Goal: Task Accomplishment & Management: Manage account settings

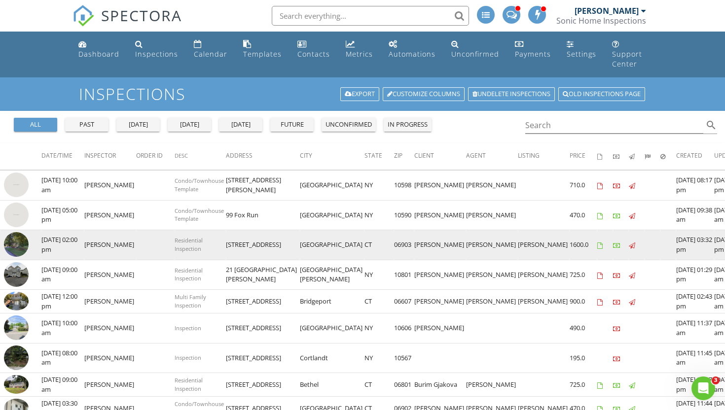
click at [16, 233] on img at bounding box center [16, 244] width 25 height 25
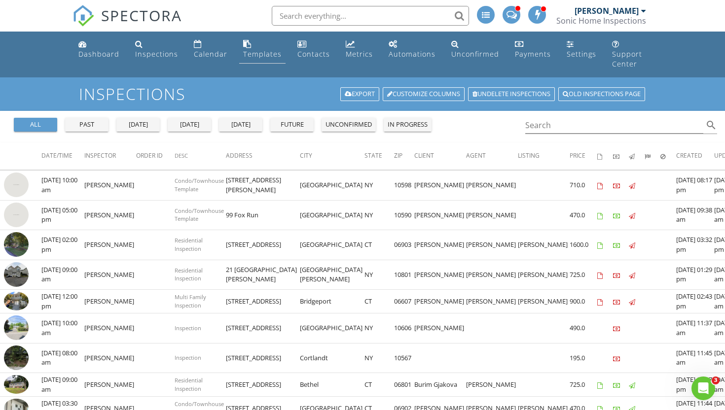
click at [258, 56] on div "Templates" at bounding box center [262, 53] width 38 height 9
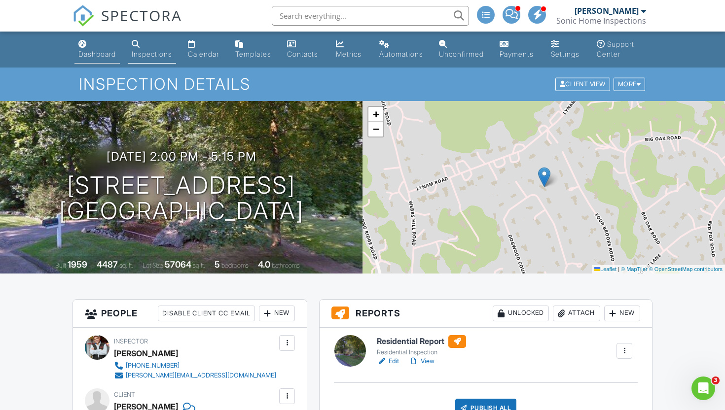
click at [108, 50] on div "Dashboard" at bounding box center [96, 54] width 37 height 8
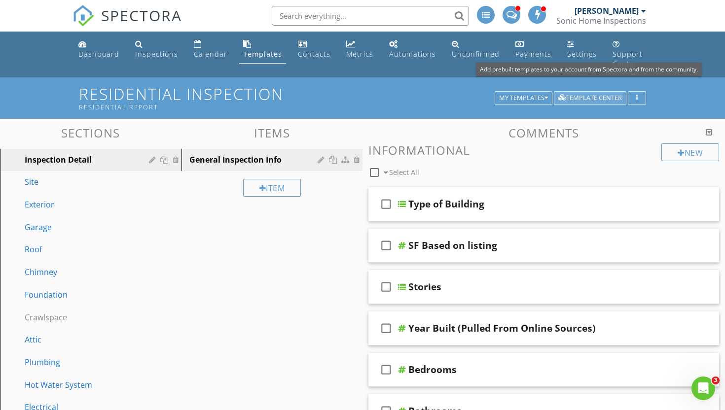
click at [606, 95] on div "Template Center" at bounding box center [590, 98] width 64 height 7
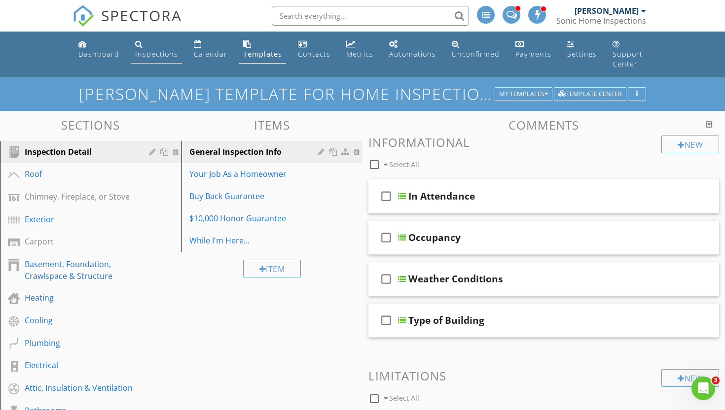
click at [147, 56] on div "Inspections" at bounding box center [156, 53] width 43 height 9
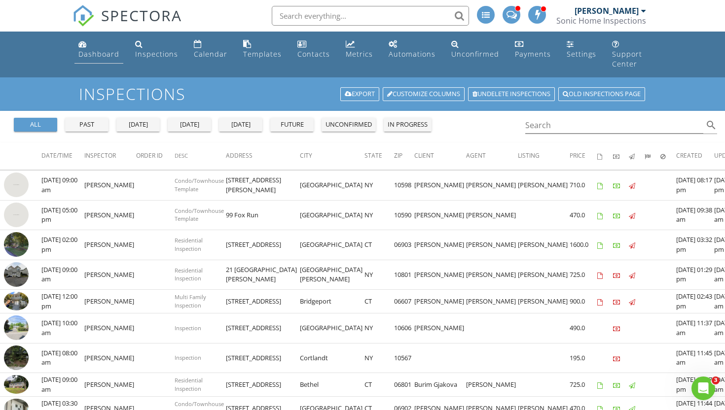
click at [95, 53] on div "Dashboard" at bounding box center [98, 53] width 41 height 9
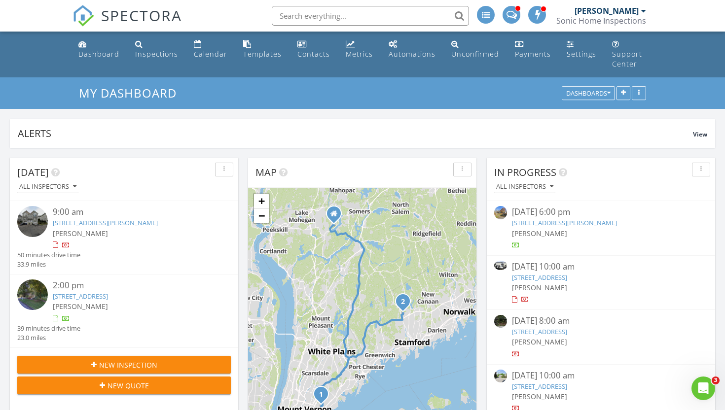
click at [136, 360] on span "New Inspection" at bounding box center [128, 365] width 58 height 10
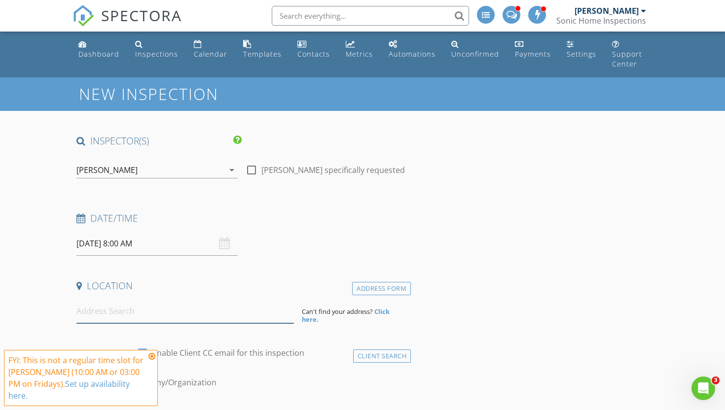
click at [98, 302] on input at bounding box center [184, 311] width 217 height 24
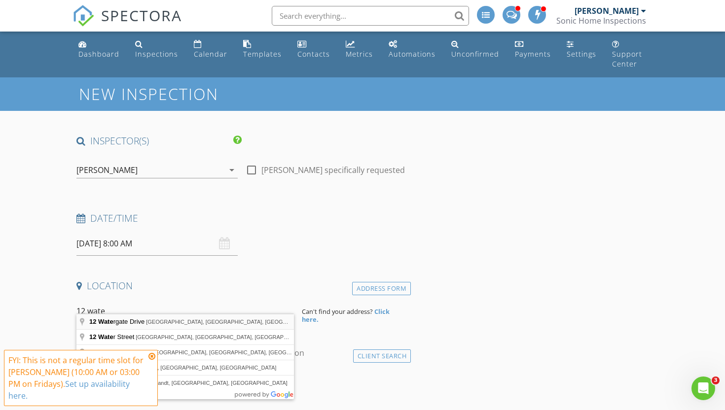
type input "12 Watergate Drive, Amawalk, NY, USA"
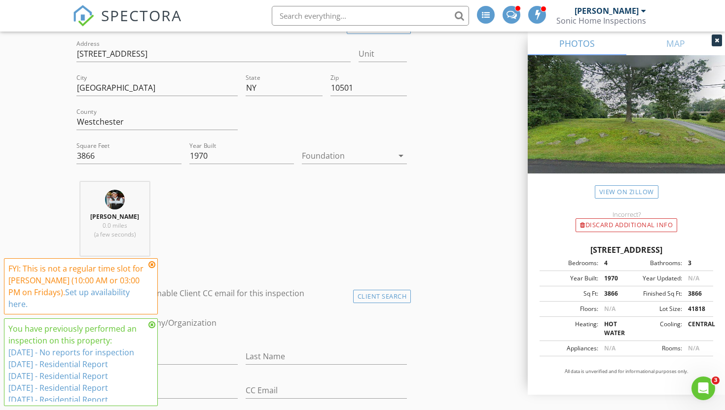
scroll to position [262, 0]
click at [152, 269] on icon at bounding box center [151, 265] width 7 height 8
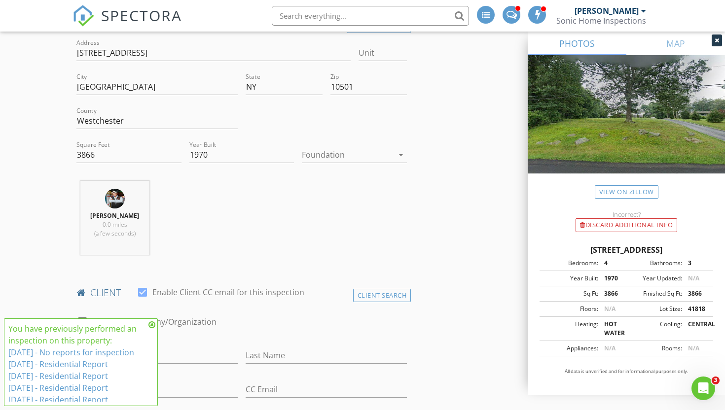
click at [152, 324] on icon at bounding box center [151, 325] width 7 height 8
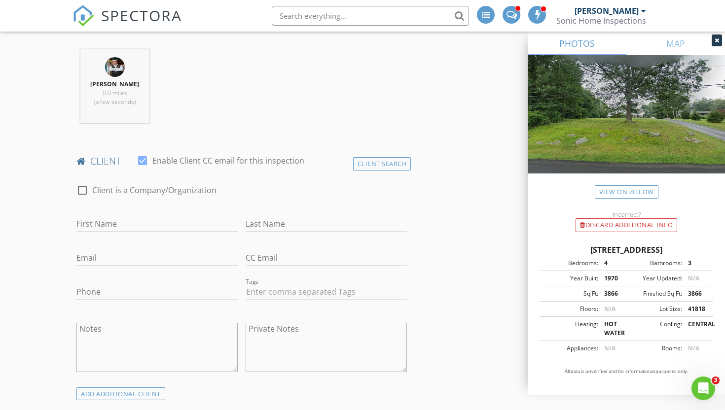
scroll to position [400, 0]
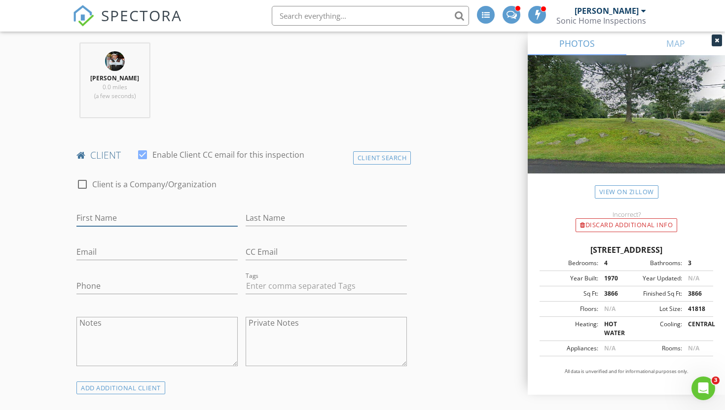
click at [132, 210] on input "First Name" at bounding box center [156, 218] width 161 height 16
type input "Munish"
click at [262, 211] on input "Last Name" at bounding box center [326, 218] width 161 height 16
type input "Kapur"
click at [150, 246] on input "Email" at bounding box center [156, 252] width 161 height 16
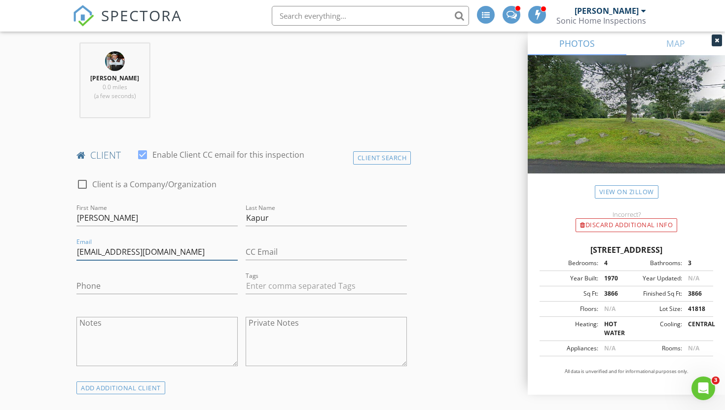
type input "munishkapur@gmail.com"
click at [136, 278] on input "Phone" at bounding box center [156, 286] width 161 height 16
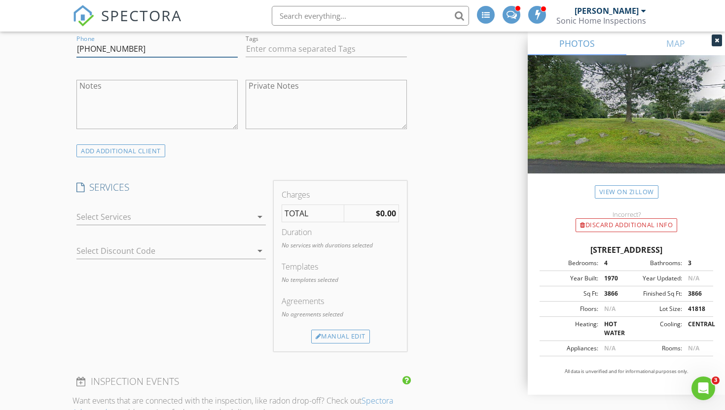
scroll to position [638, 0]
type input "914-419-7628"
click at [261, 210] on icon "arrow_drop_down" at bounding box center [260, 216] width 12 height 12
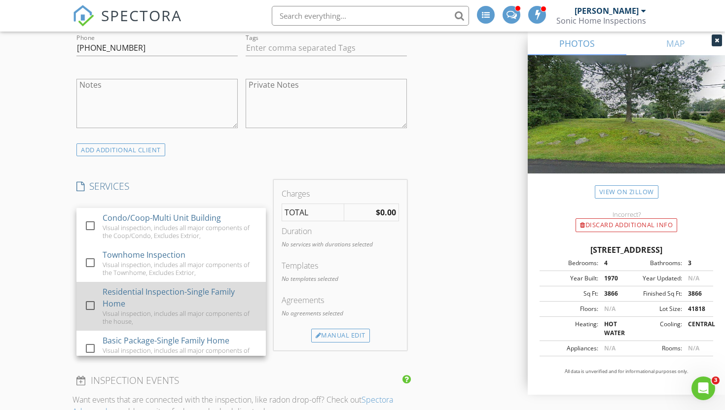
click at [90, 297] on div at bounding box center [90, 305] width 17 height 17
checkbox input "false"
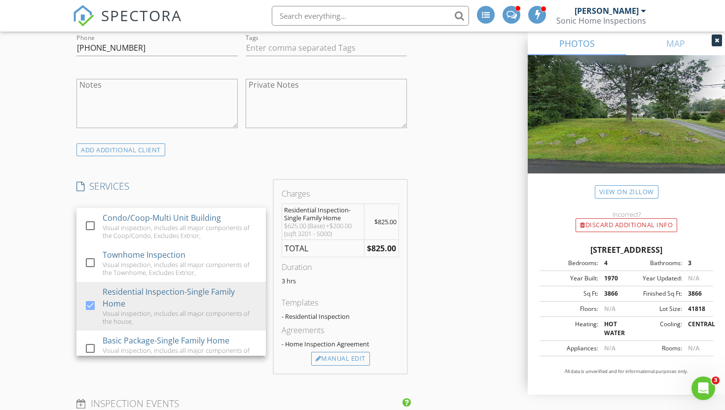
click at [211, 168] on div "INSPECTOR(S) check_box Mike Kapur PRIMARY Mike Kapur arrow_drop_down check_box_…" at bounding box center [241, 380] width 338 height 1768
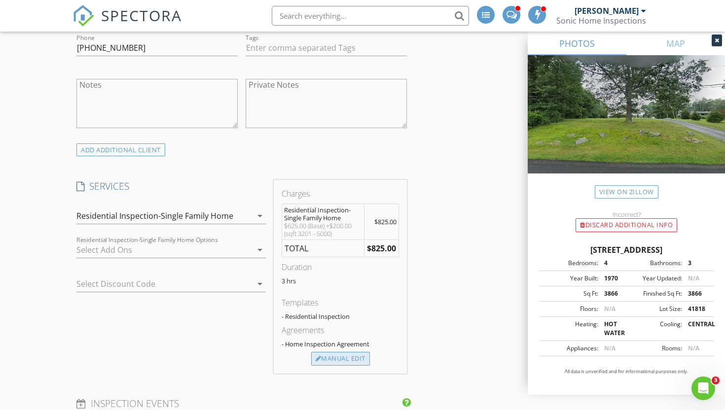
click at [342, 352] on div "Manual Edit" at bounding box center [340, 359] width 59 height 14
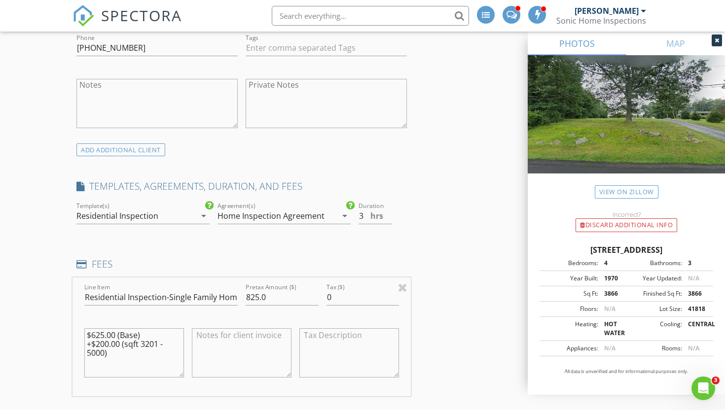
click at [201, 210] on icon "arrow_drop_down" at bounding box center [204, 216] width 12 height 12
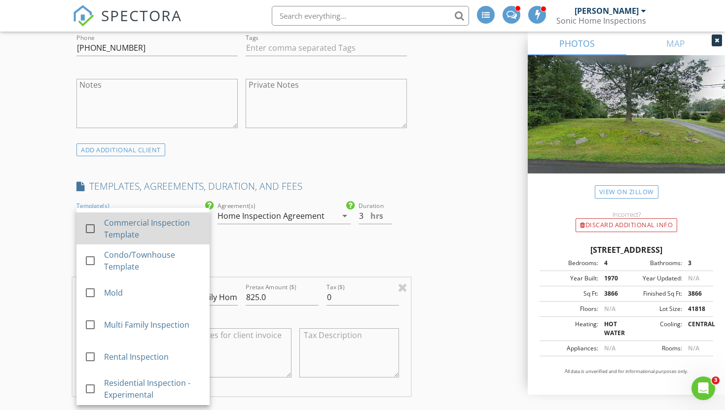
scroll to position [0, 0]
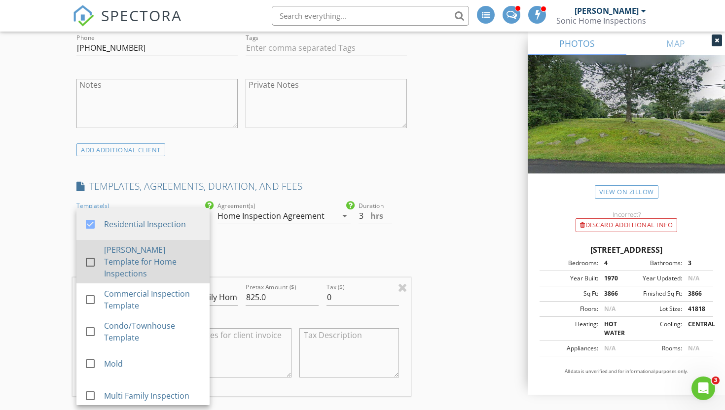
click at [91, 253] on div at bounding box center [90, 261] width 17 height 17
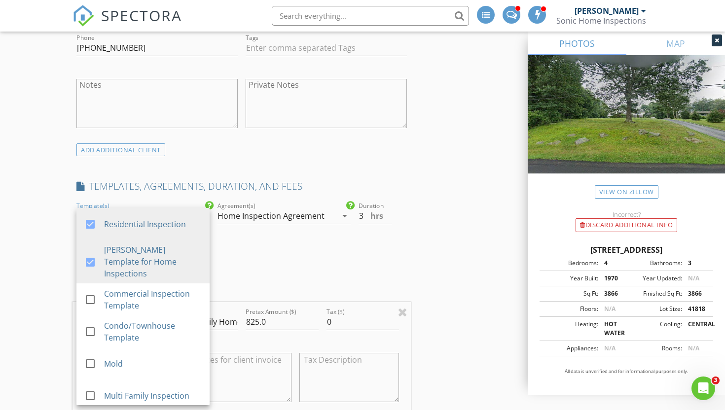
click at [294, 229] on div "check_box Home Inspection Agreement check_box_outline_blank Mold Inspection che…" at bounding box center [284, 229] width 141 height 59
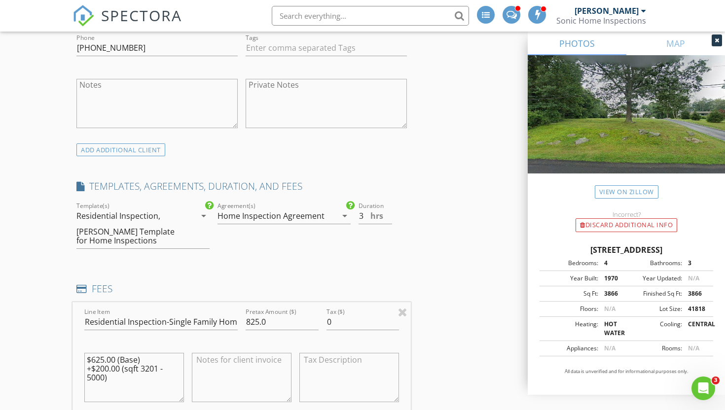
click at [204, 210] on icon "arrow_drop_down" at bounding box center [204, 216] width 12 height 12
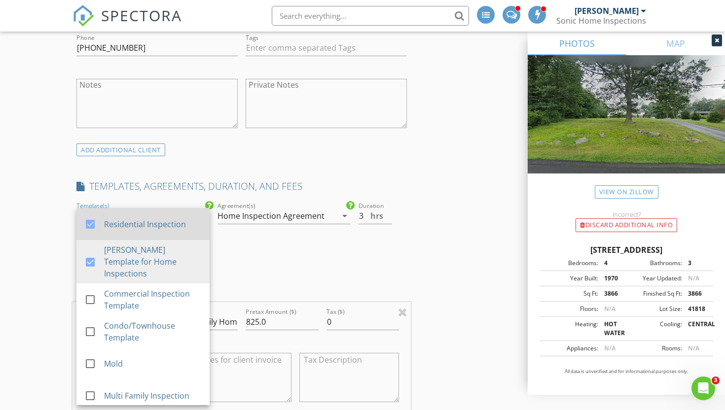
click at [91, 216] on div at bounding box center [90, 224] width 17 height 17
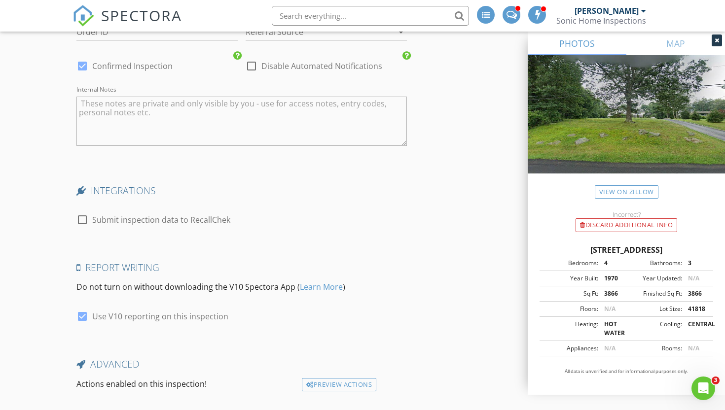
scroll to position [1656, 0]
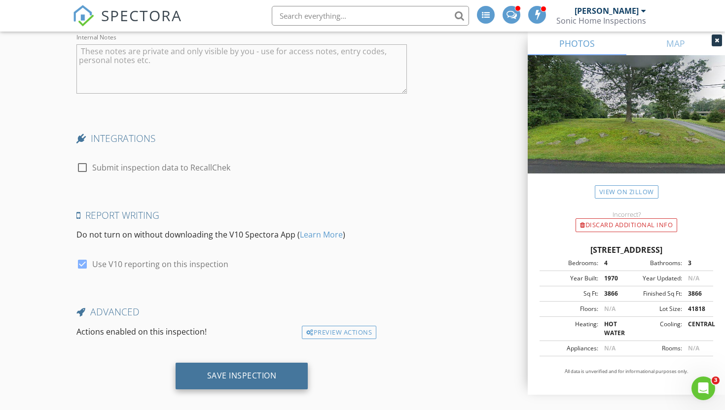
click at [261, 371] on div "Save Inspection" at bounding box center [242, 376] width 70 height 10
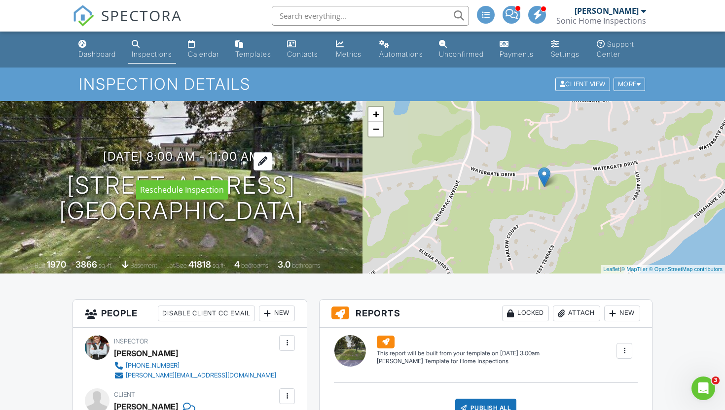
click at [272, 170] on div at bounding box center [262, 161] width 19 height 18
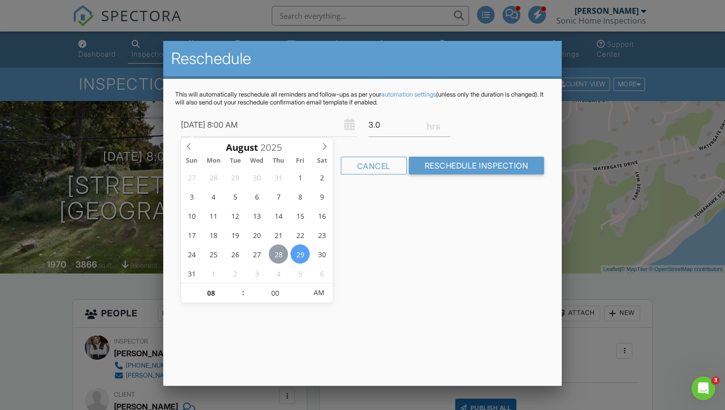
type input "08/28/2025 8:00 AM"
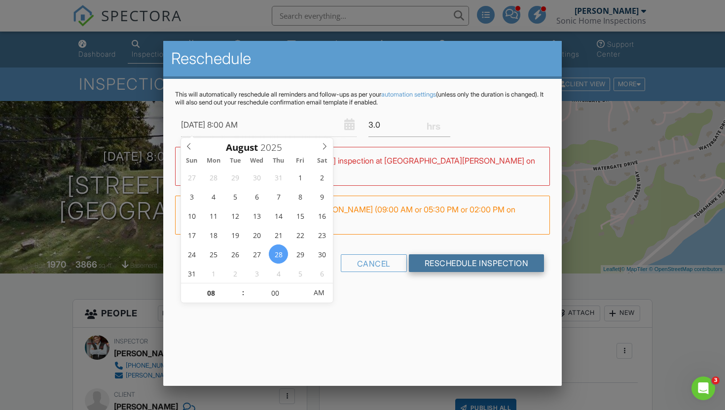
click at [452, 262] on input "Reschedule Inspection" at bounding box center [477, 263] width 136 height 18
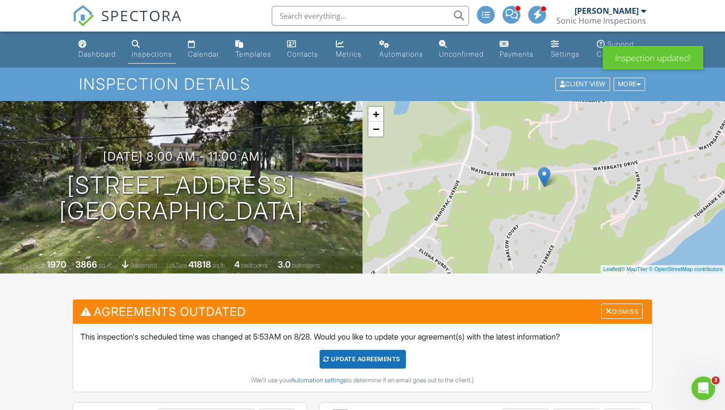
click at [374, 367] on div "Update Agreements" at bounding box center [363, 359] width 86 height 19
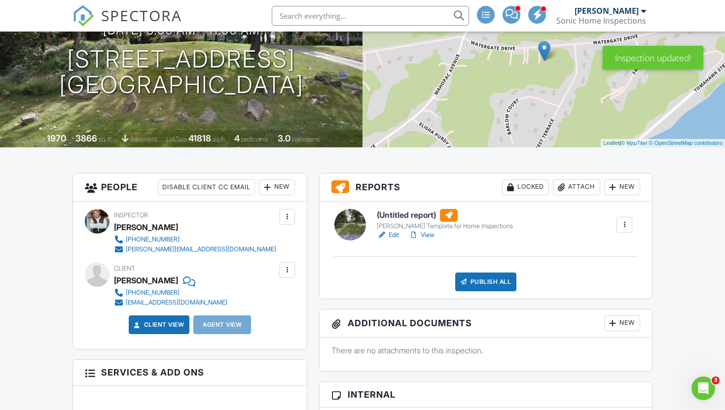
click at [427, 240] on link "View" at bounding box center [422, 235] width 26 height 10
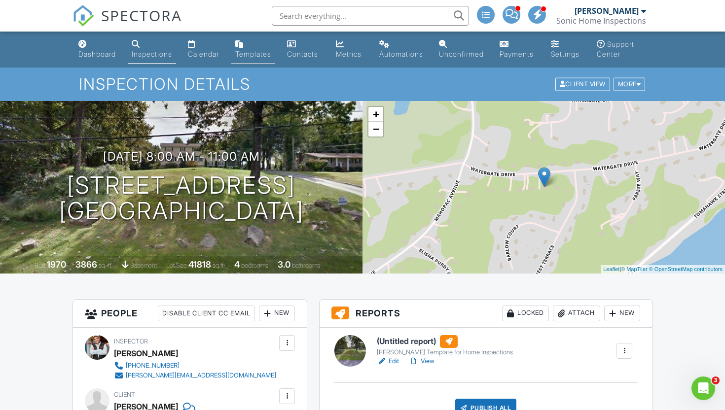
click at [265, 47] on link "Templates" at bounding box center [253, 50] width 44 height 28
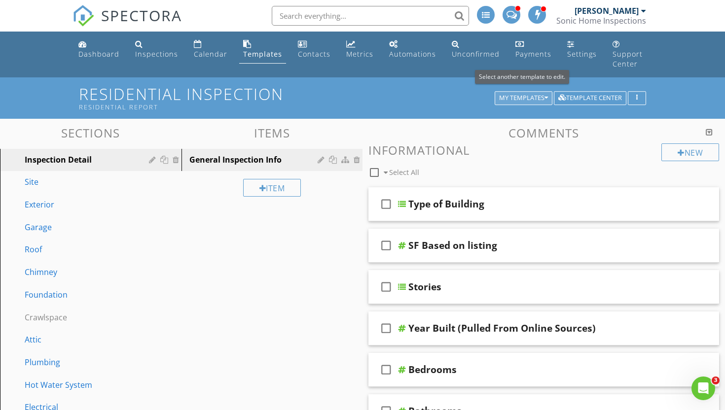
click at [545, 95] on icon "button" at bounding box center [545, 98] width 3 height 7
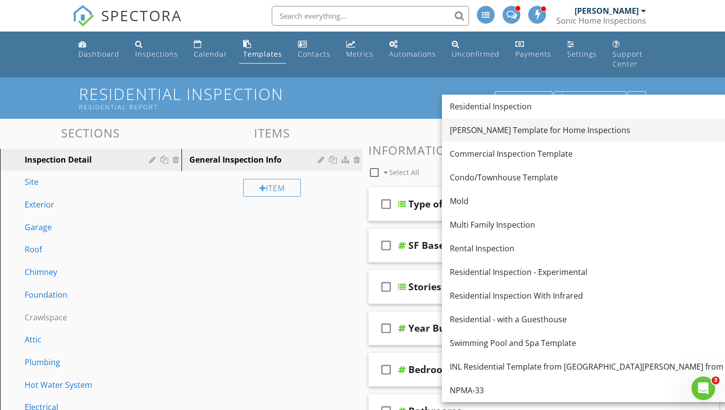
click at [507, 130] on div "Ben Gromicko's Template for Home Inspections" at bounding box center [621, 130] width 343 height 12
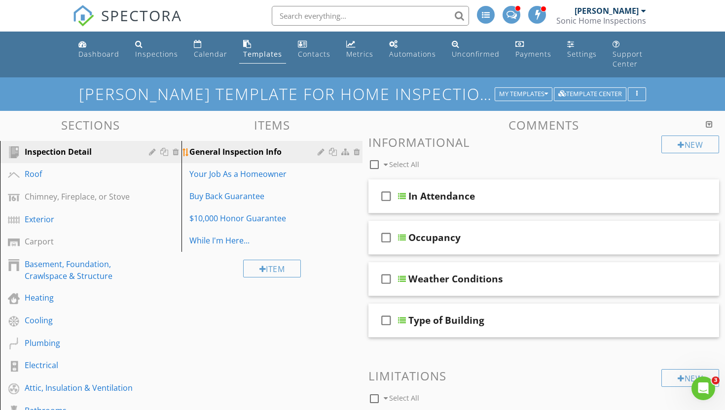
click at [301, 146] on div "General Inspection Info" at bounding box center [255, 152] width 132 height 12
click at [292, 168] on div "Your Job As a Homeowner" at bounding box center [255, 174] width 132 height 12
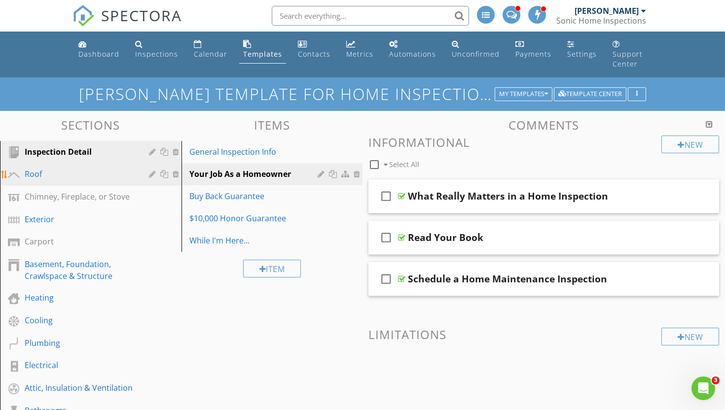
click at [114, 168] on div "Roof" at bounding box center [80, 174] width 110 height 12
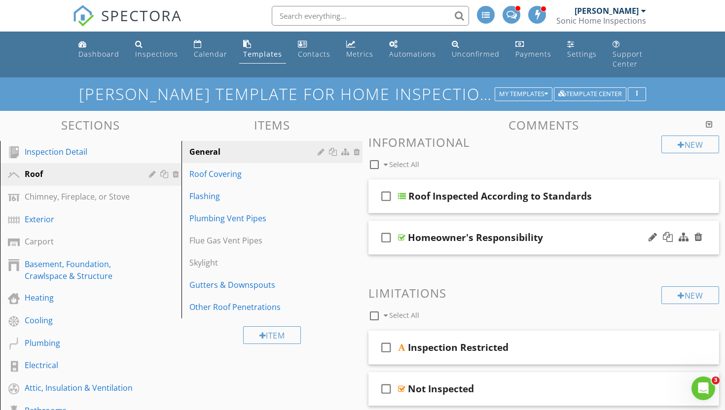
click at [398, 234] on div at bounding box center [401, 238] width 7 height 8
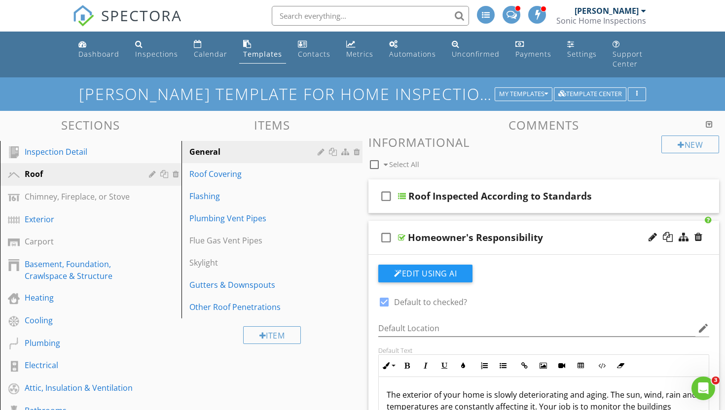
click at [402, 234] on div at bounding box center [401, 238] width 7 height 8
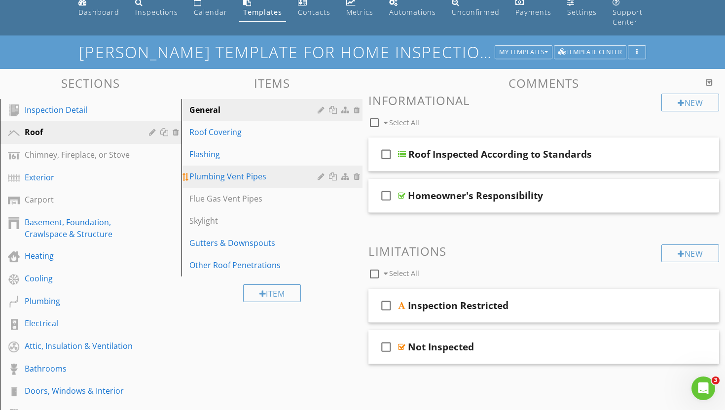
scroll to position [39, 0]
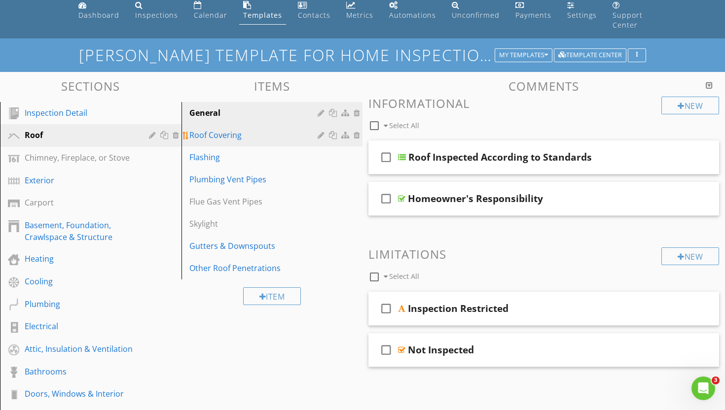
click at [259, 130] on div "Roof Covering" at bounding box center [255, 135] width 132 height 12
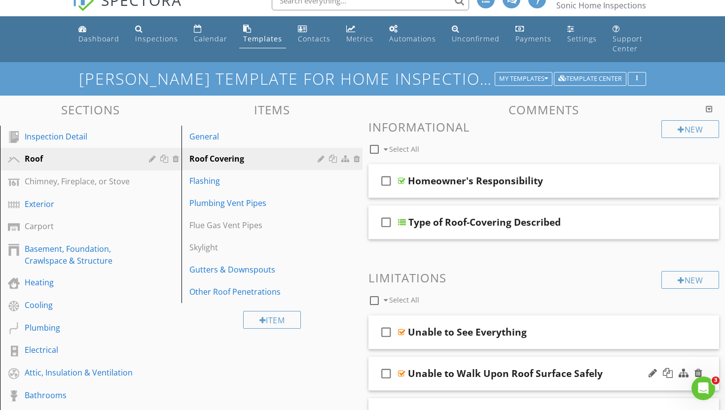
scroll to position [0, 0]
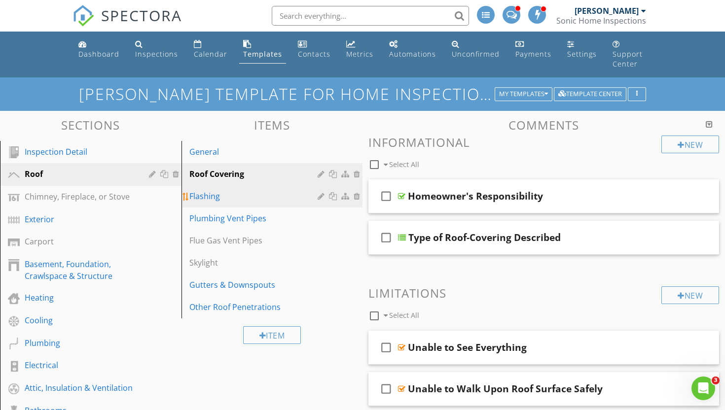
click at [283, 190] on div "Flashing" at bounding box center [255, 196] width 132 height 12
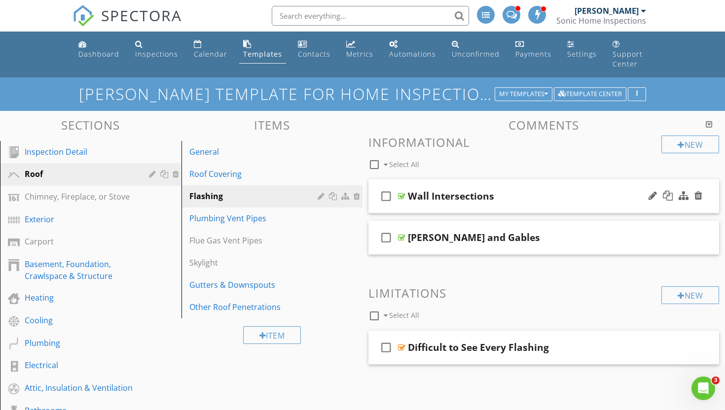
click at [402, 192] on div at bounding box center [401, 196] width 7 height 8
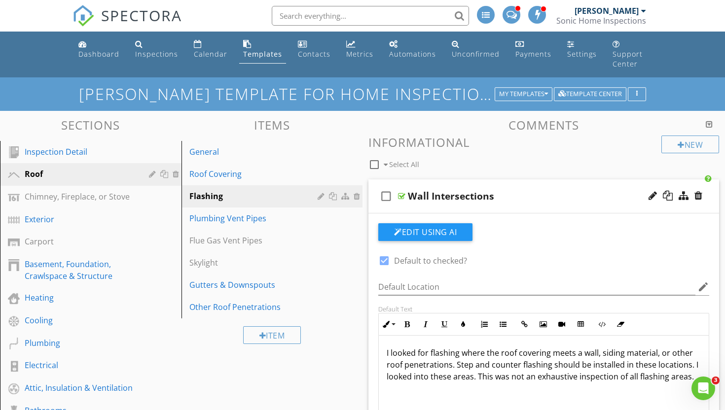
click at [404, 192] on div at bounding box center [401, 196] width 7 height 8
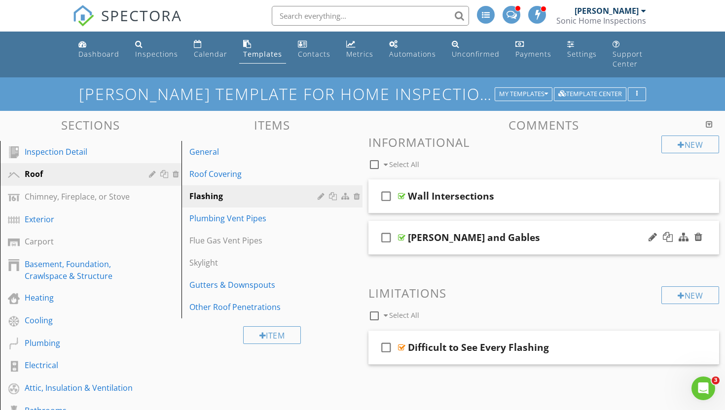
click at [400, 234] on div at bounding box center [401, 238] width 7 height 8
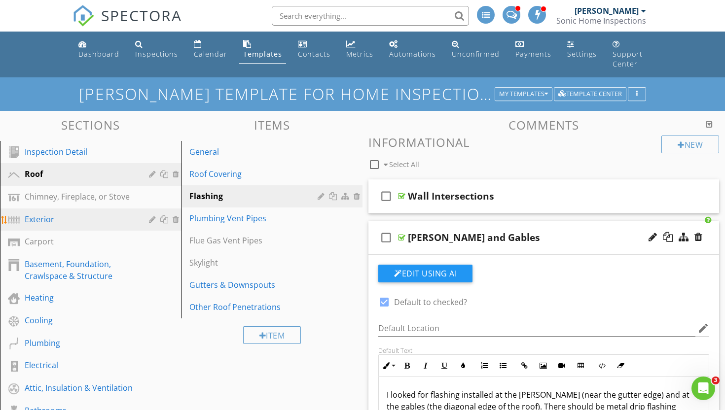
click at [90, 214] on div "Exterior" at bounding box center [80, 220] width 110 height 12
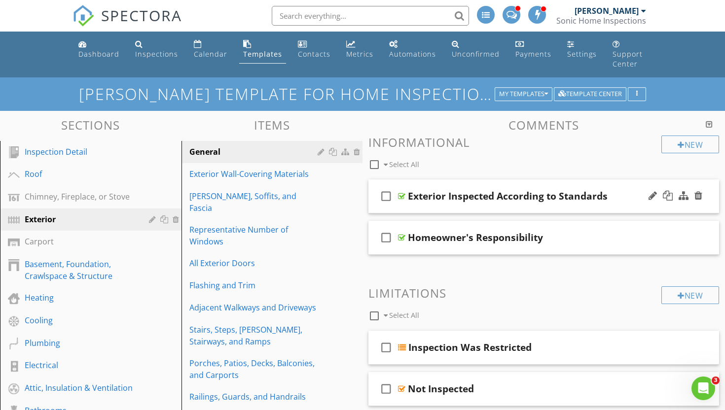
click at [402, 192] on div at bounding box center [401, 196] width 7 height 8
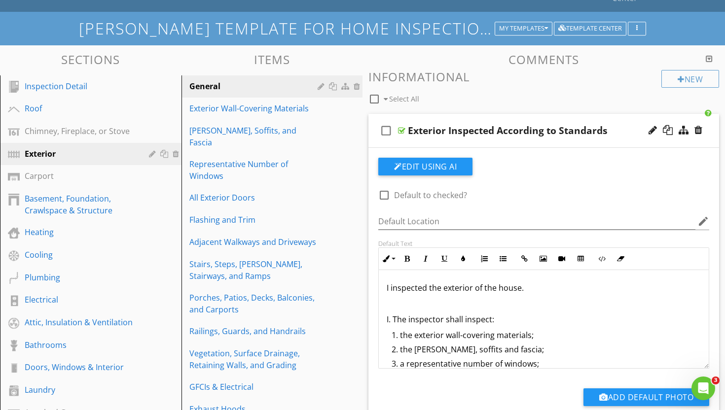
scroll to position [59, 0]
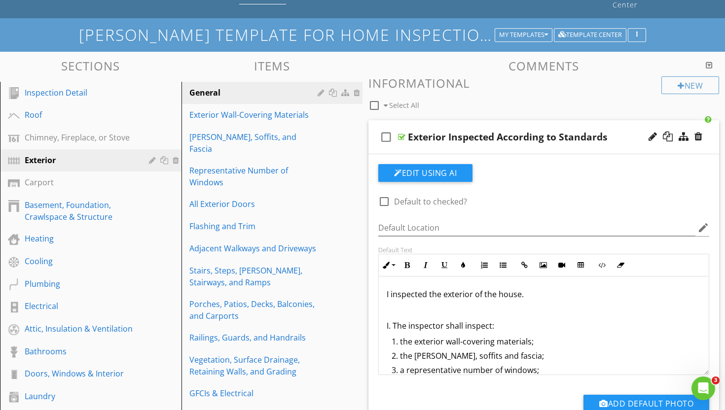
click at [402, 133] on div at bounding box center [401, 137] width 7 height 8
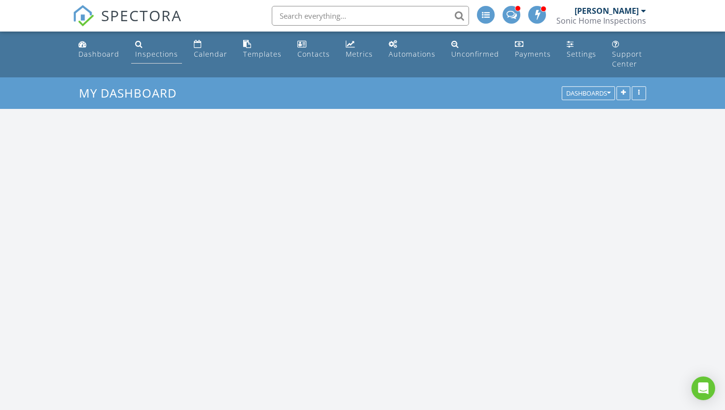
scroll to position [898, 725]
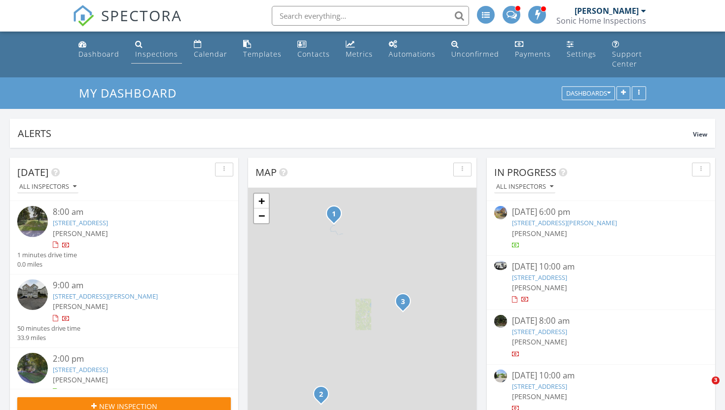
click at [152, 54] on div "Inspections" at bounding box center [156, 53] width 43 height 9
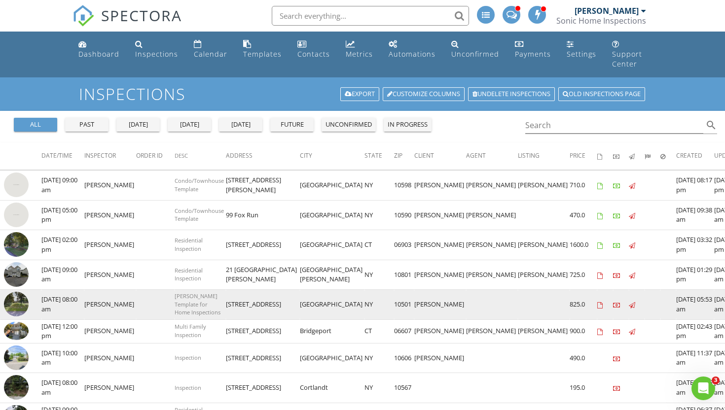
click at [20, 292] on img at bounding box center [16, 304] width 25 height 25
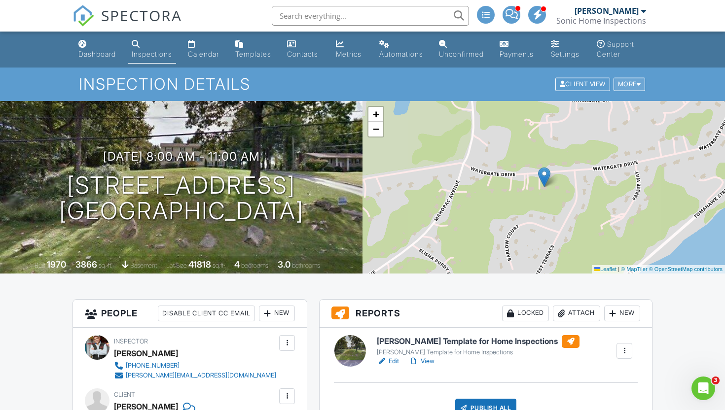
click at [639, 88] on div at bounding box center [639, 84] width 4 height 6
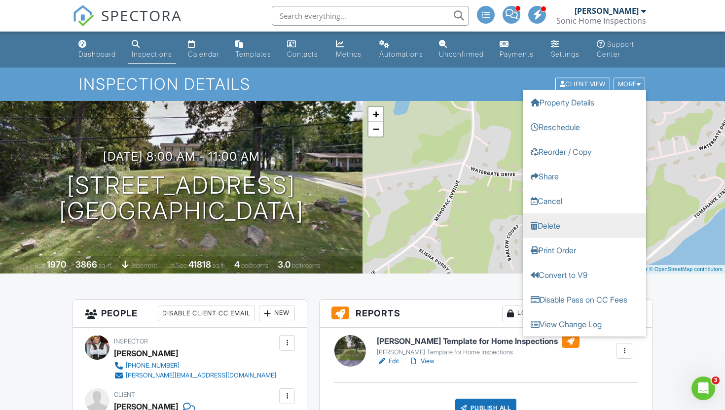
click at [558, 234] on link "Delete" at bounding box center [584, 226] width 123 height 25
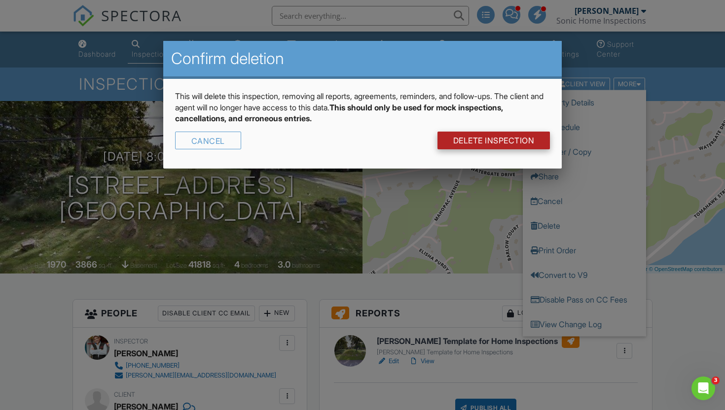
click at [516, 141] on link "DELETE Inspection" at bounding box center [493, 141] width 113 height 18
